Goal: Task Accomplishment & Management: Manage account settings

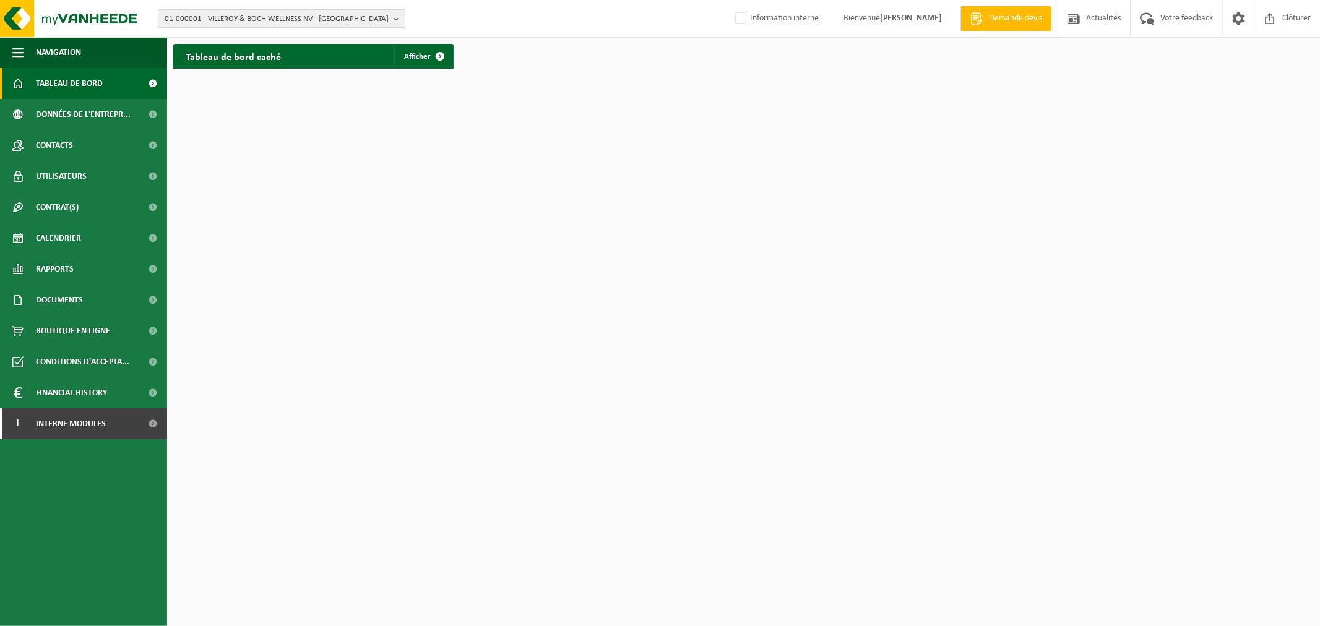
click at [341, 17] on span "01-000001 - VILLEROY & BOCH WELLNESS NV - ROESELARE" at bounding box center [277, 19] width 224 height 19
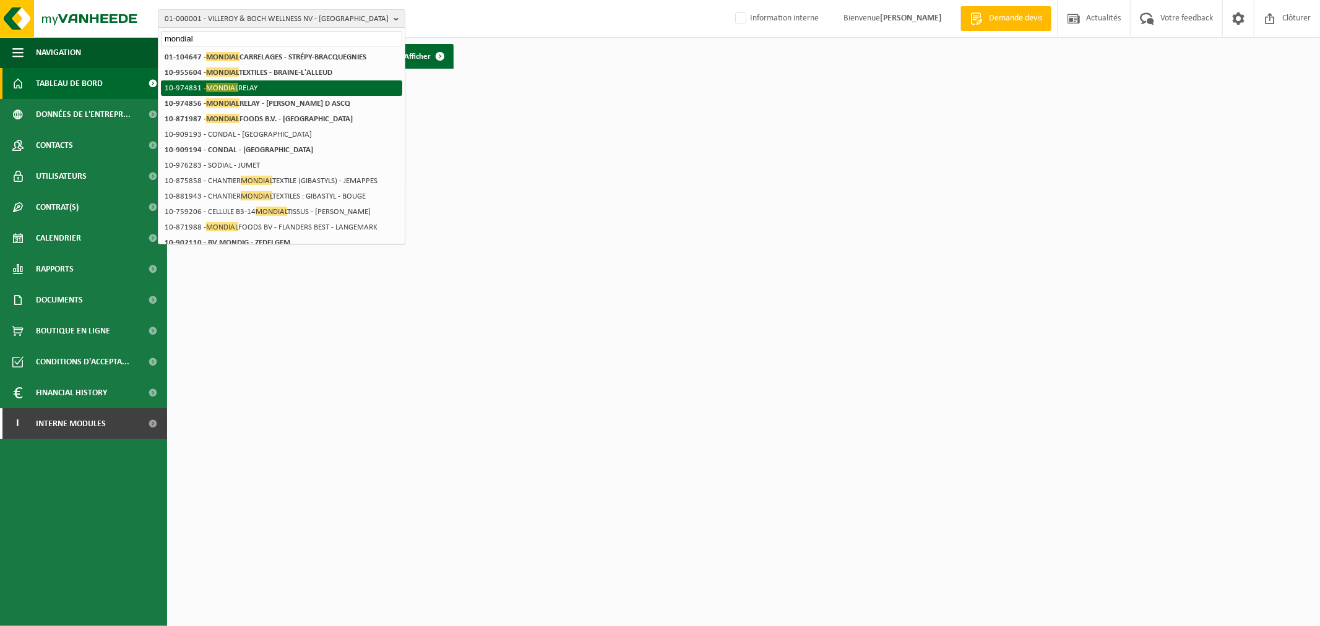
type input "mondial"
click at [268, 88] on li "10-974831 - MONDIAL RELAY" at bounding box center [281, 87] width 241 height 15
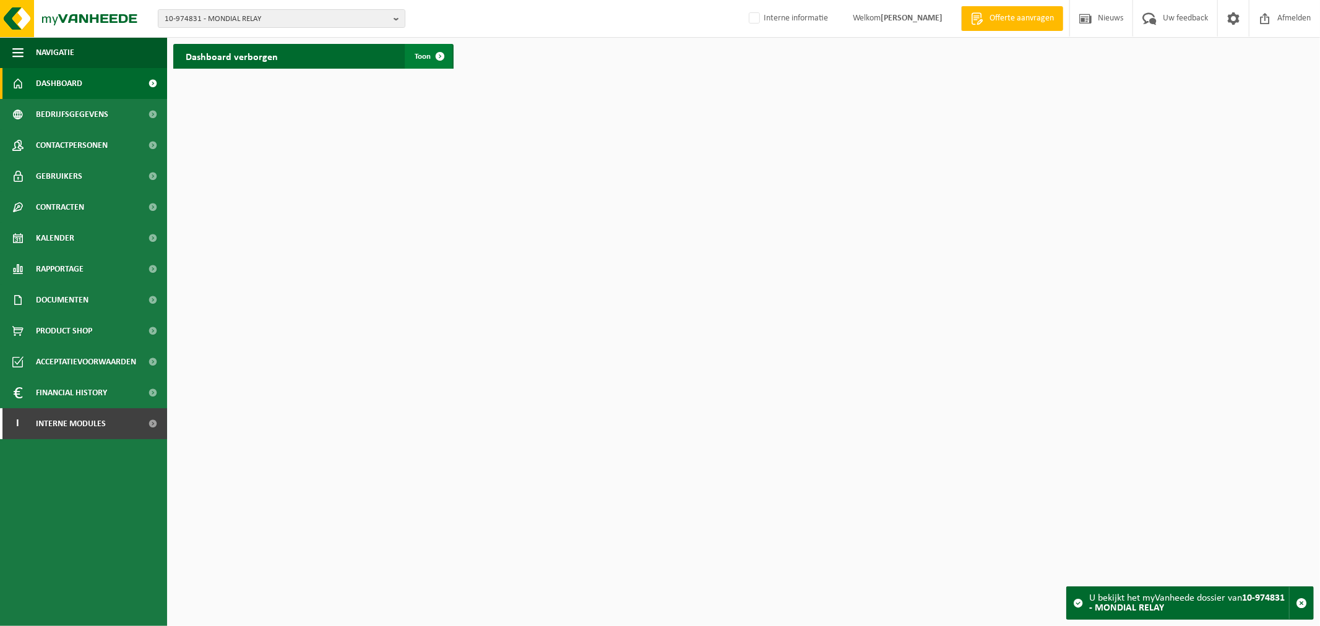
click at [428, 52] on span at bounding box center [440, 56] width 25 height 25
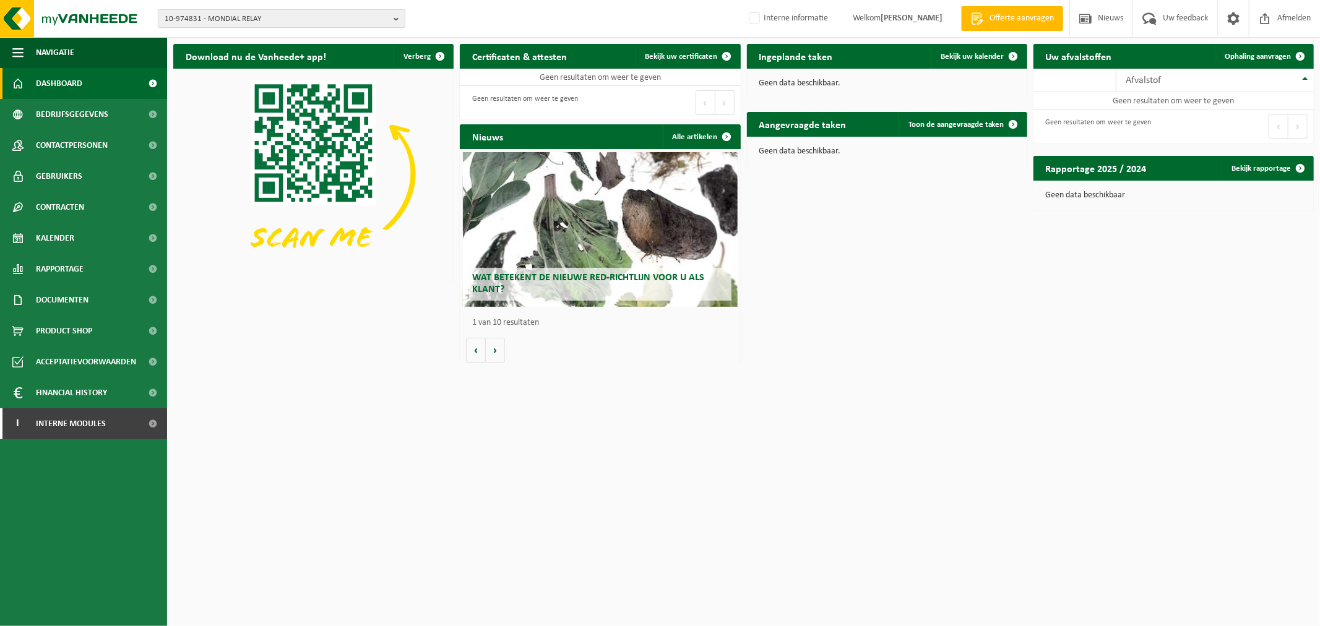
click at [231, 20] on span "10-974831 - MONDIAL RELAY" at bounding box center [277, 19] width 224 height 19
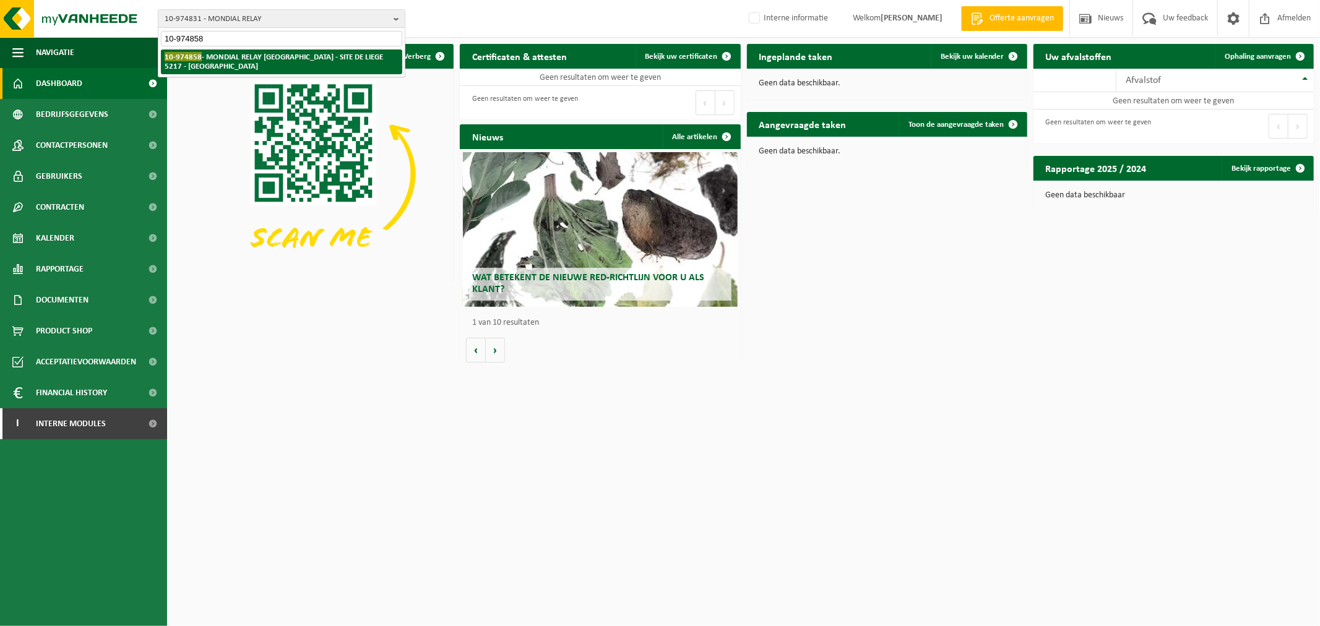
type input "10-974858"
click at [236, 58] on strong "10-974858 - MONDIAL RELAY BELGIQUE - SITE DE LIEGE 5217 - HERSTAL" at bounding box center [274, 61] width 218 height 19
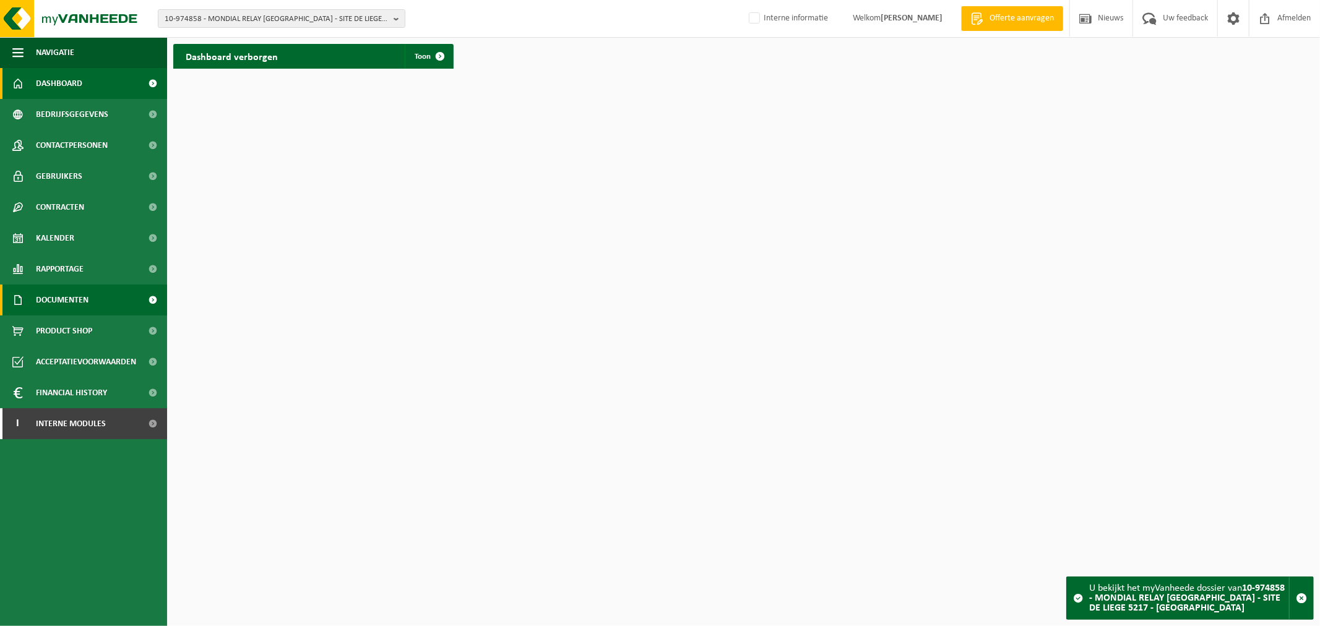
click at [64, 296] on span "Documenten" at bounding box center [62, 300] width 53 height 31
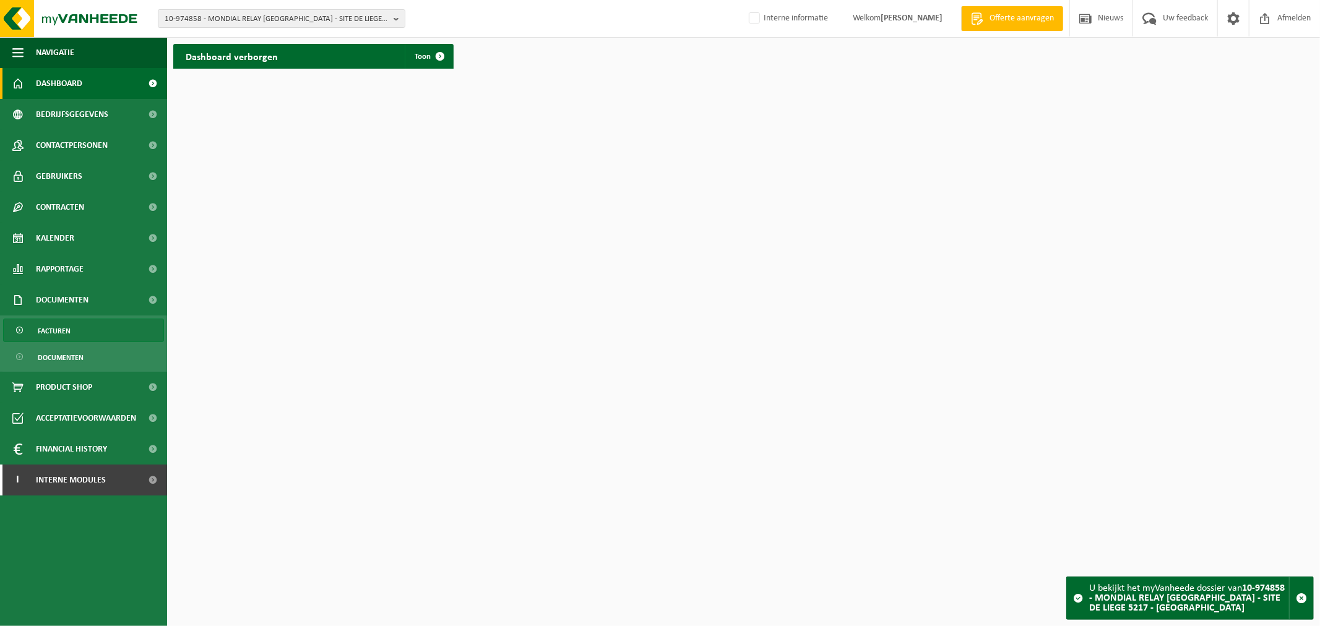
click at [87, 333] on link "Facturen" at bounding box center [83, 331] width 161 height 24
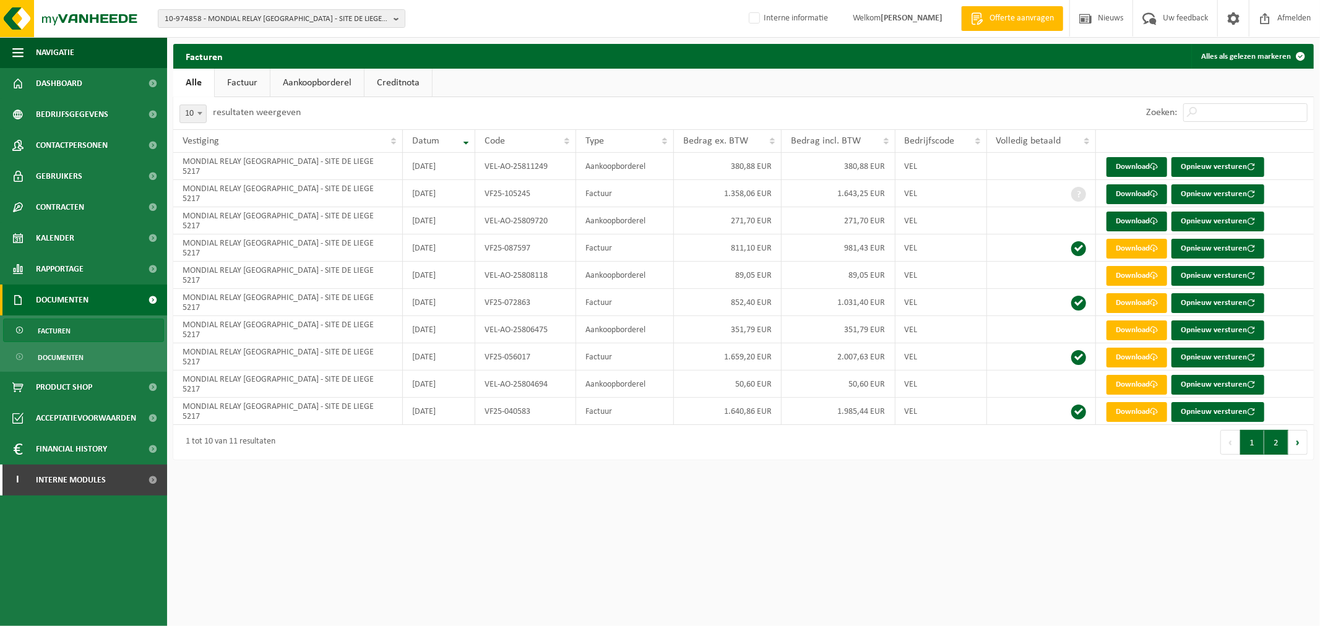
click at [1275, 444] on button "2" at bounding box center [1276, 442] width 24 height 25
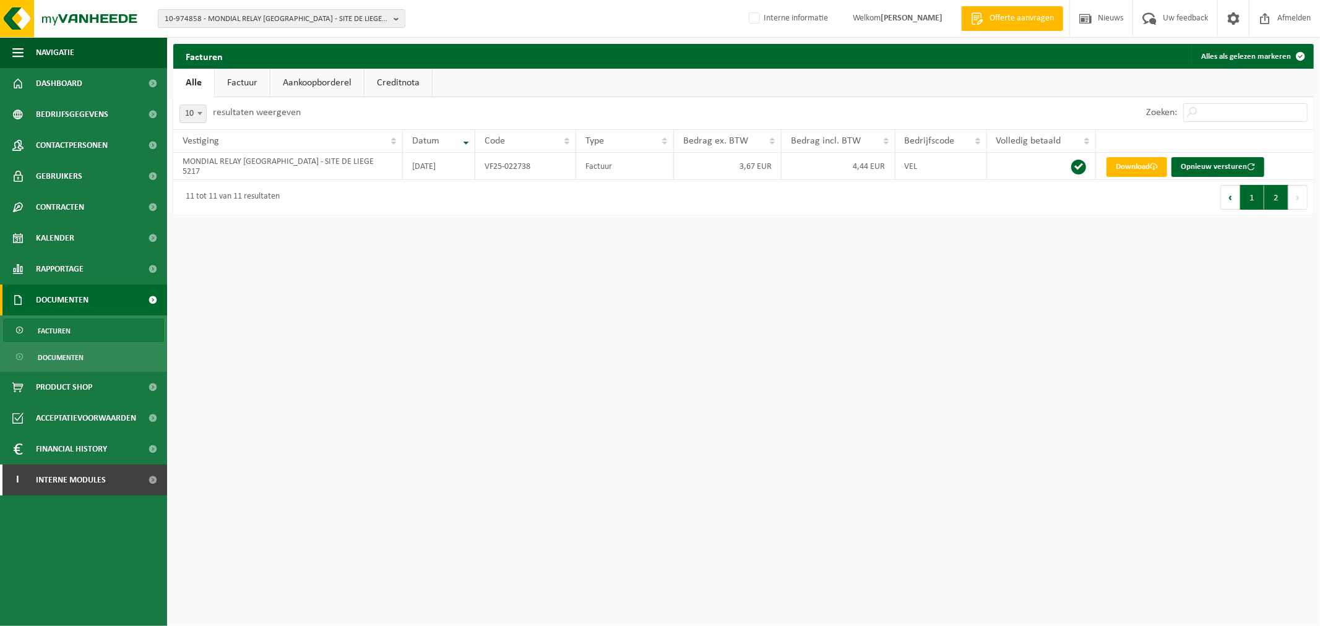
click at [1254, 199] on button "1" at bounding box center [1252, 197] width 24 height 25
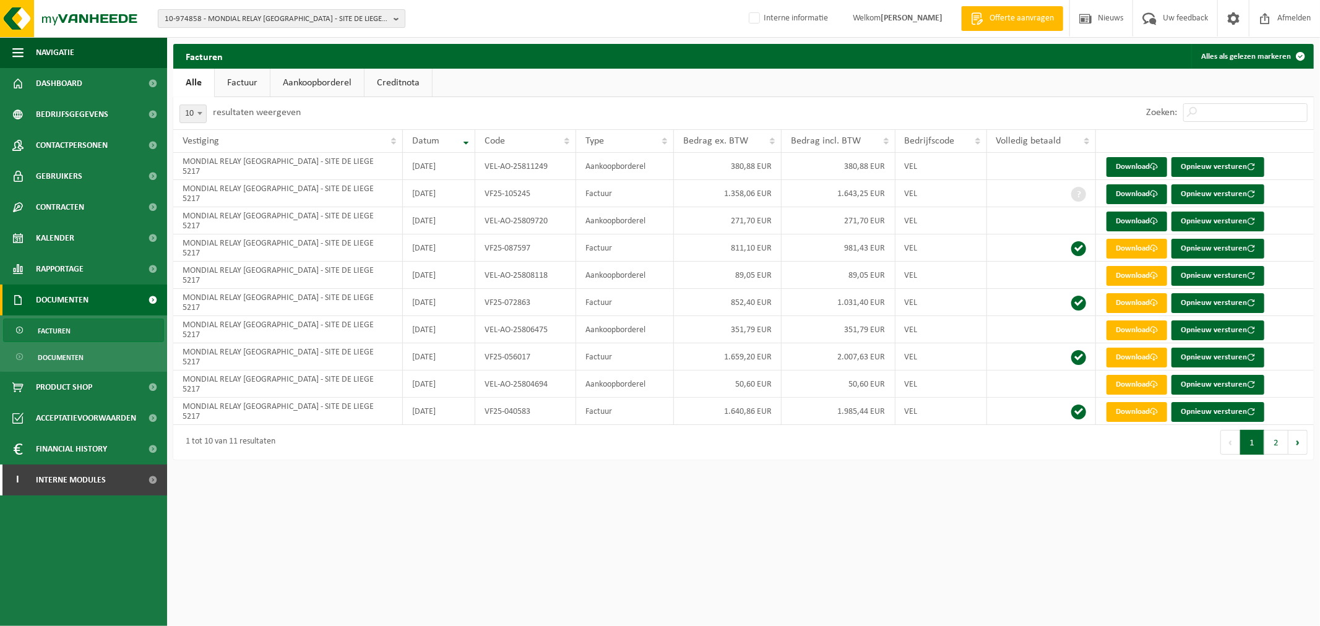
click at [306, 24] on span "10-974858 - MONDIAL RELAY BELGIQUE - SITE DE LIEGE 5217 - HERSTAL" at bounding box center [277, 19] width 224 height 19
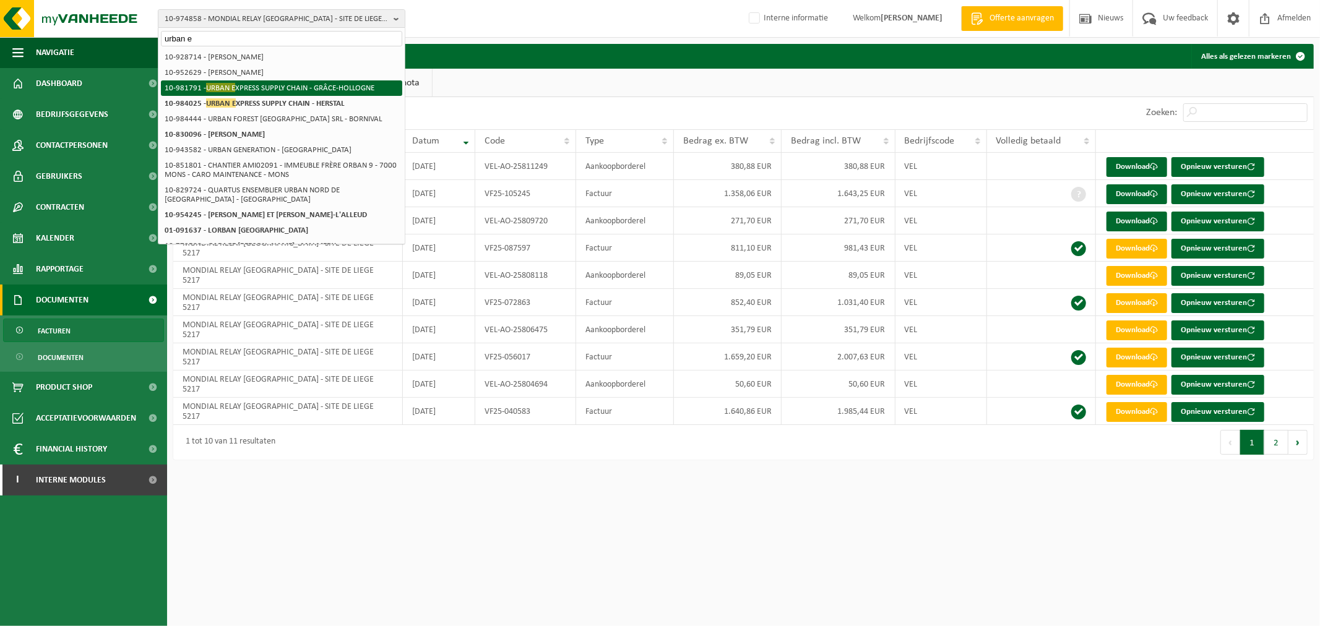
type input "urban e"
click at [286, 87] on li "10-981791 - URBAN E XPRESS SUPPLY CHAIN - GRÂCE-HOLLOGNE" at bounding box center [281, 87] width 241 height 15
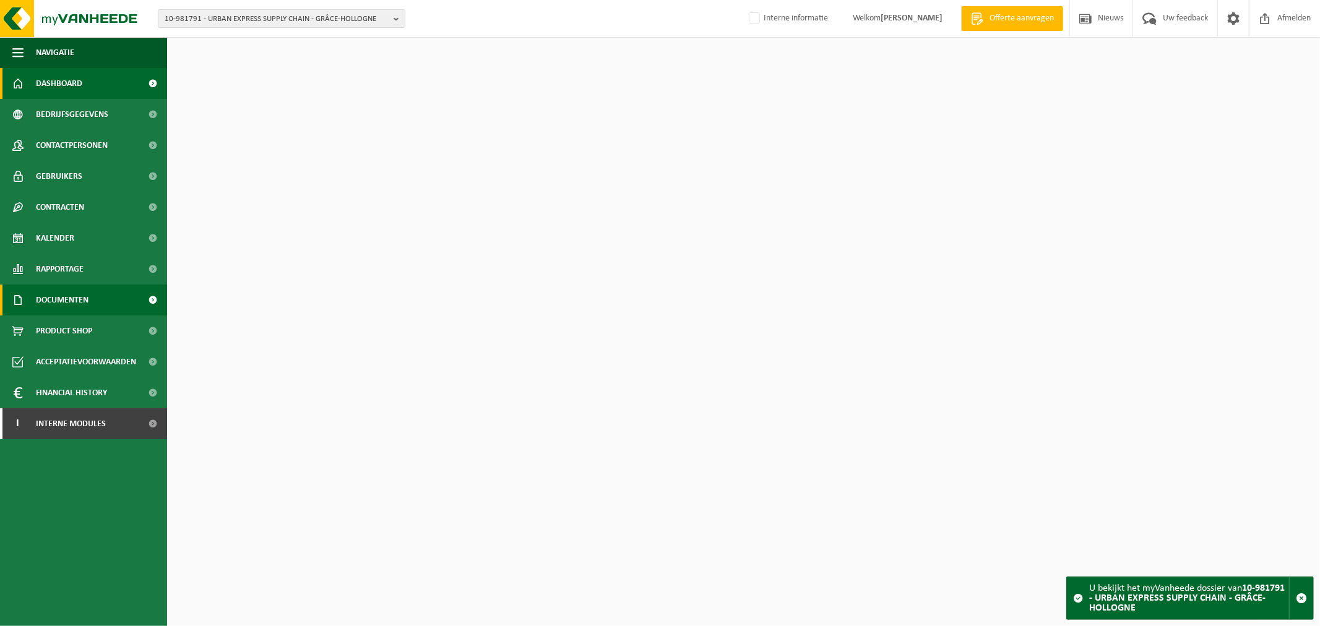
click at [68, 295] on span "Documenten" at bounding box center [62, 300] width 53 height 31
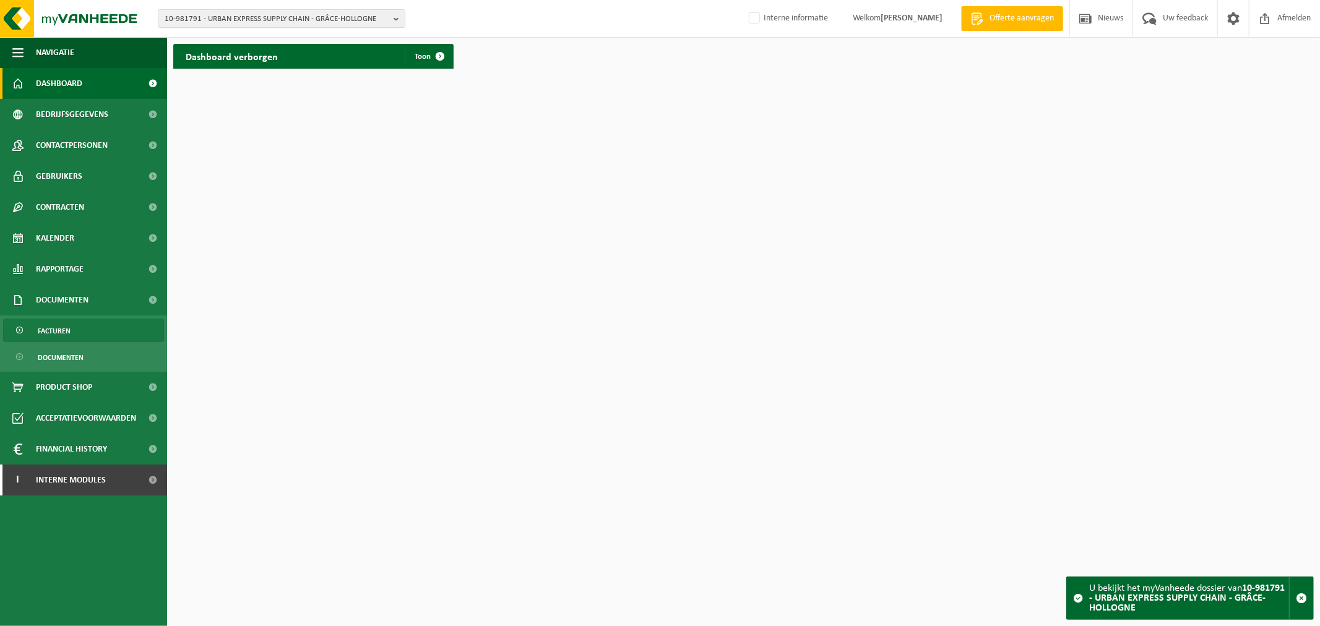
click at [71, 332] on link "Facturen" at bounding box center [83, 331] width 161 height 24
click at [254, 13] on span "10-981791 - URBAN EXPRESS SUPPLY CHAIN - GRÂCE-HOLLOGNE" at bounding box center [277, 19] width 224 height 19
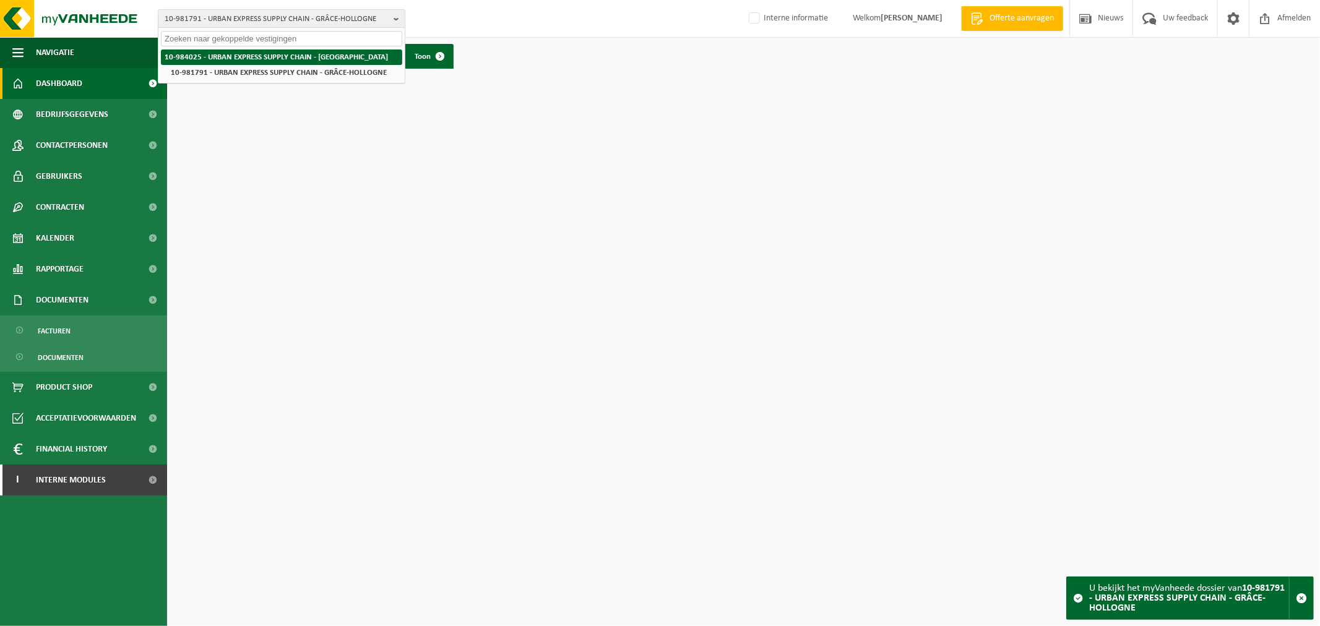
click at [262, 56] on strong "10-984025 - URBAN EXPRESS SUPPLY CHAIN - [GEOGRAPHIC_DATA]" at bounding box center [276, 57] width 223 height 8
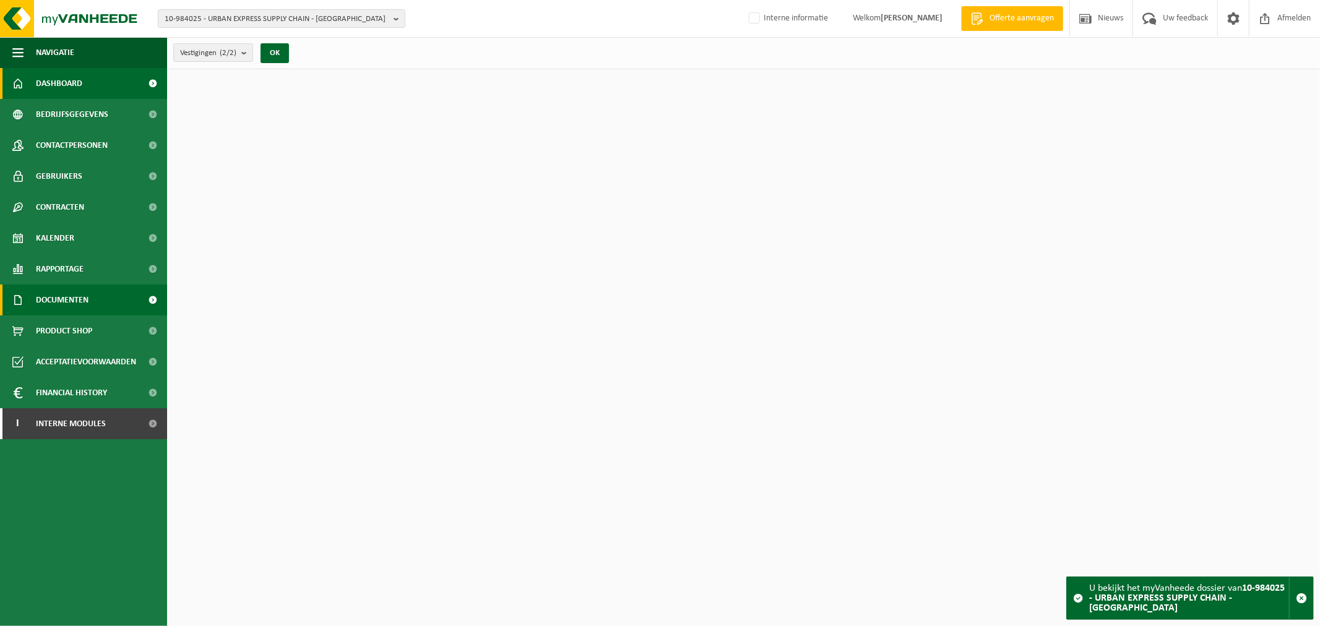
click at [75, 293] on span "Documenten" at bounding box center [62, 300] width 53 height 31
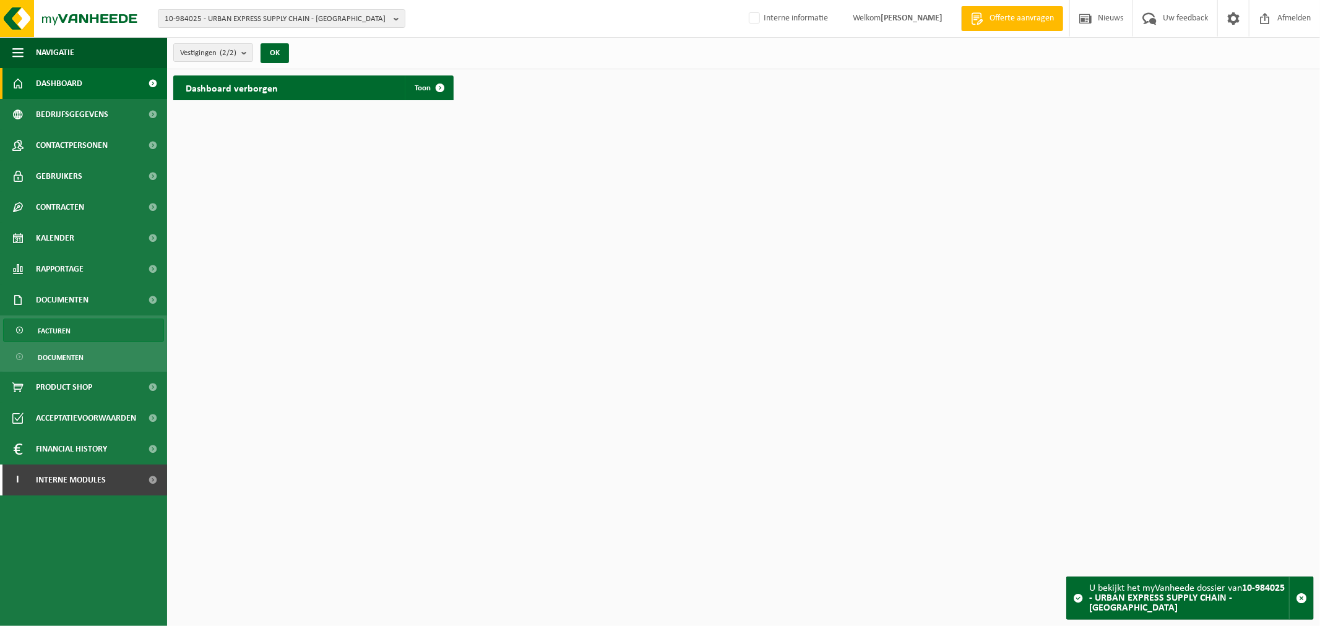
click at [78, 330] on link "Facturen" at bounding box center [83, 331] width 161 height 24
